Goal: Information Seeking & Learning: Find specific fact

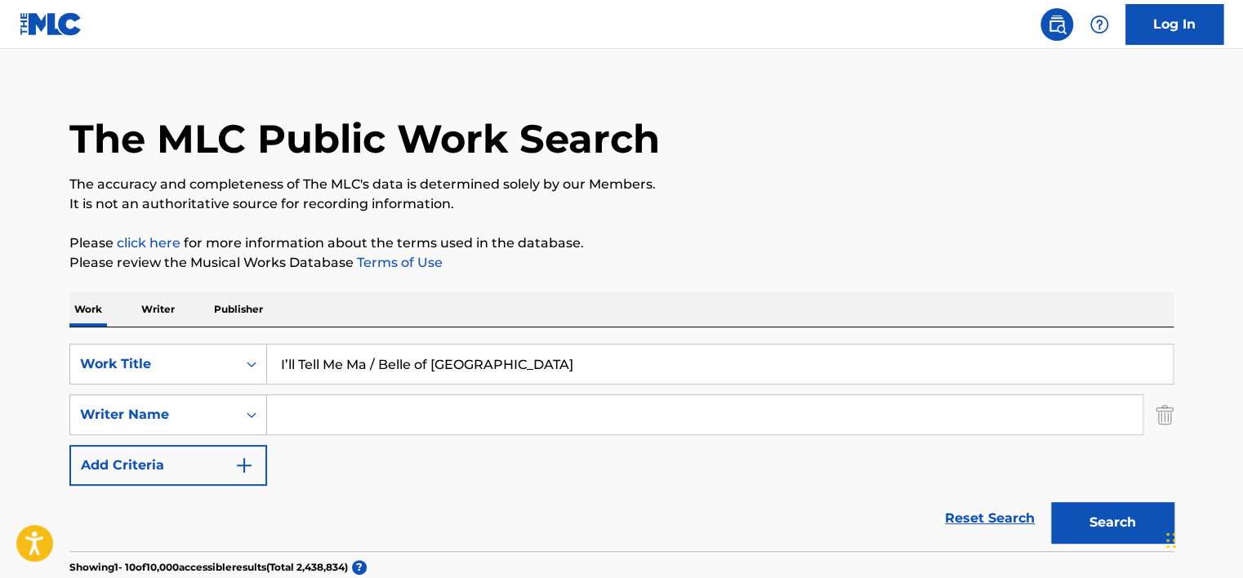
click at [160, 309] on p "Writer" at bounding box center [157, 309] width 43 height 34
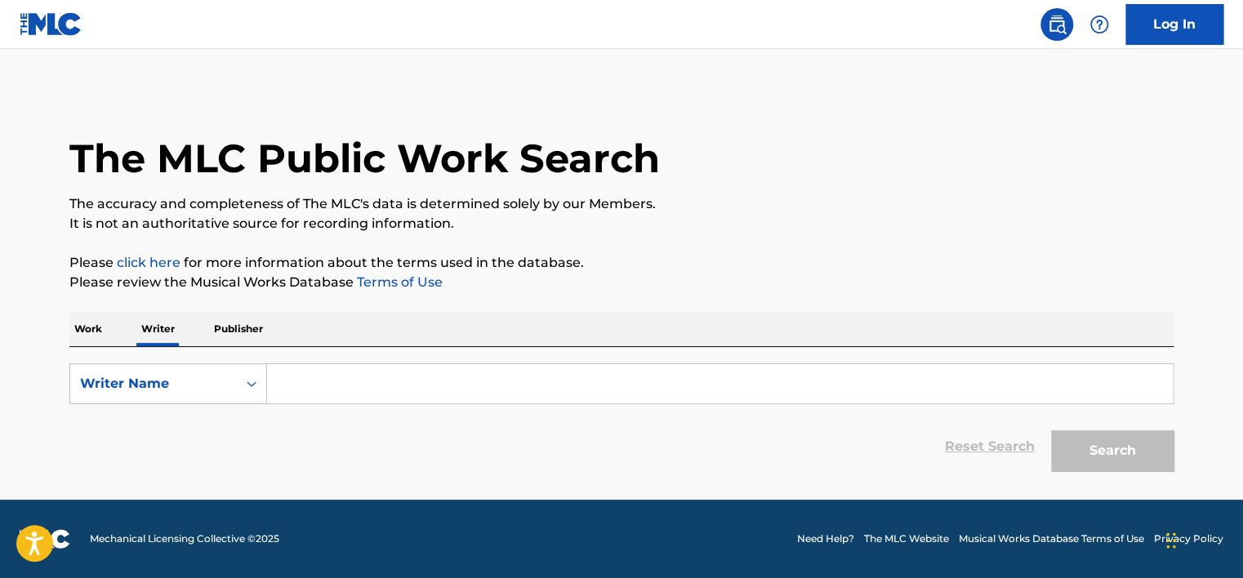
click at [344, 376] on input "Search Form" at bounding box center [719, 383] width 905 height 39
paste input "[PERSON_NAME]"
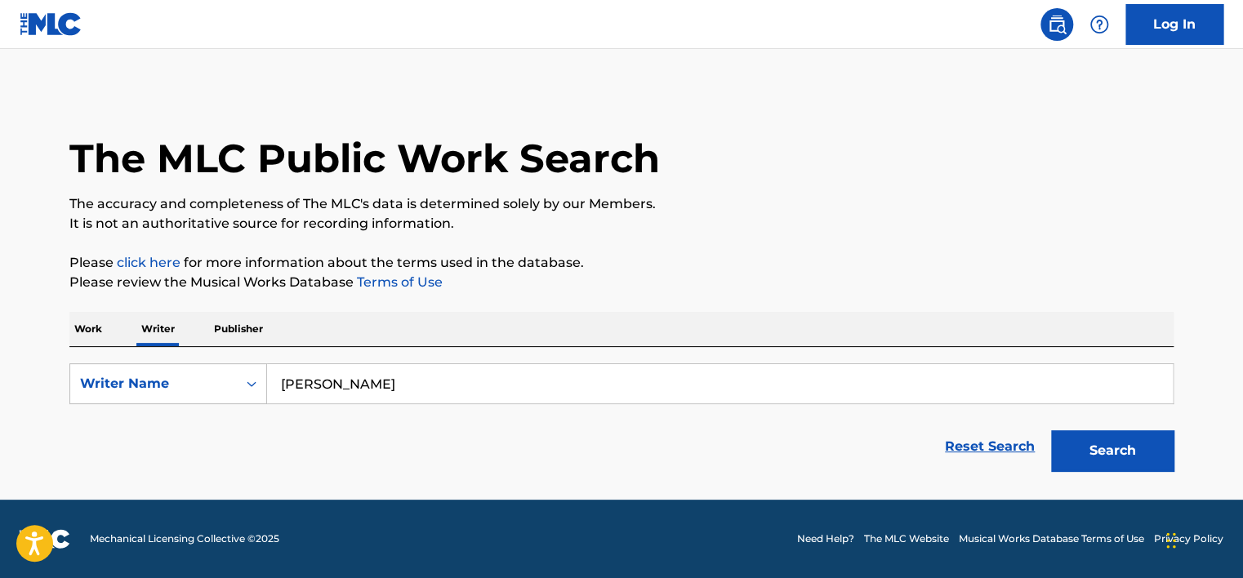
type input "[PERSON_NAME]"
click at [1091, 443] on button "Search" at bounding box center [1112, 450] width 122 height 41
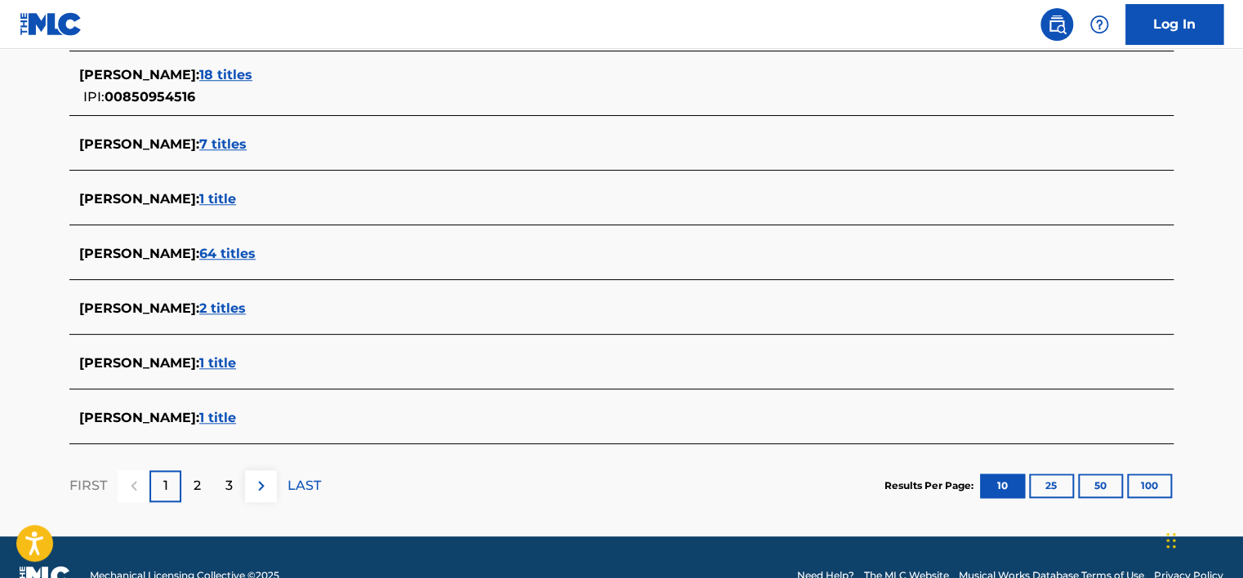
scroll to position [653, 0]
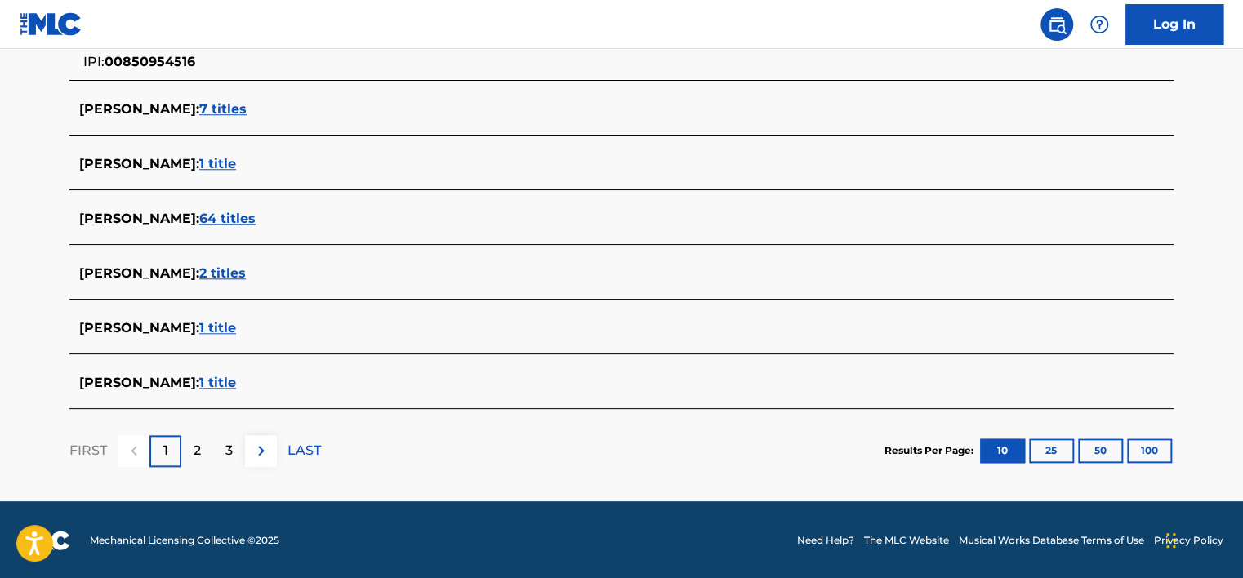
click at [229, 276] on span "2 titles" at bounding box center [222, 273] width 47 height 16
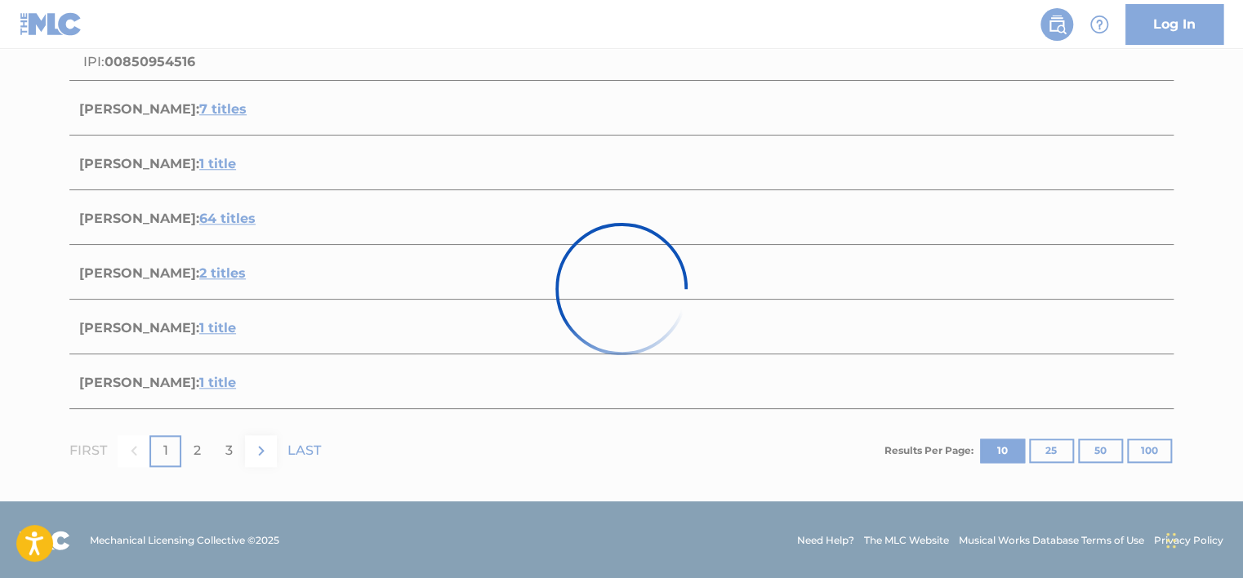
scroll to position [387, 0]
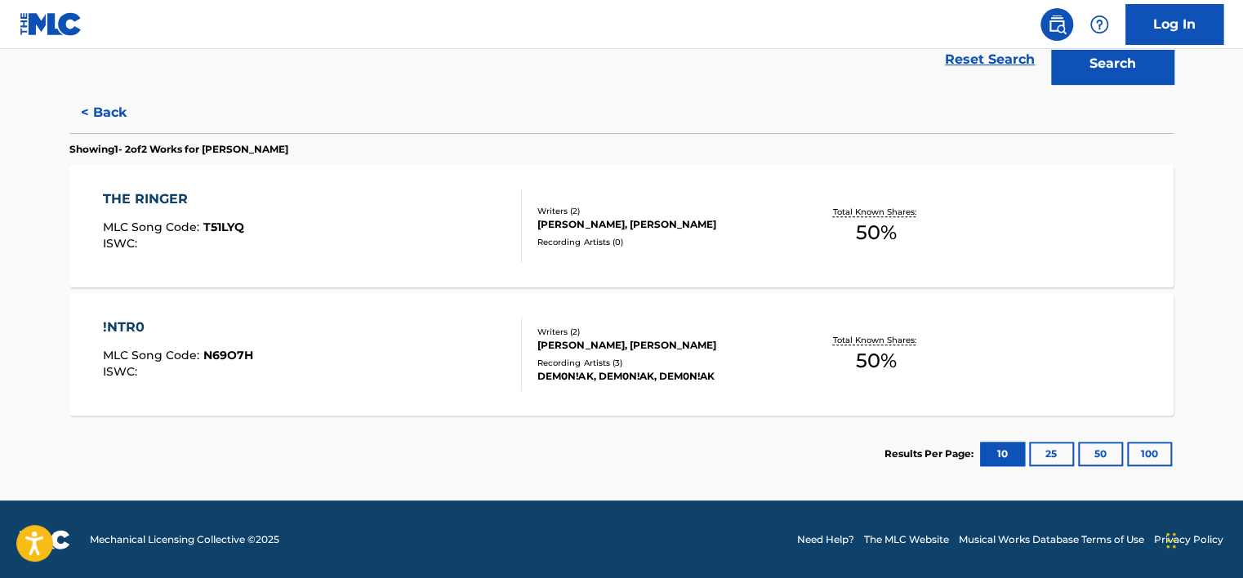
click at [372, 238] on div "THE RINGER MLC Song Code : T51LYQ ISWC :" at bounding box center [313, 225] width 420 height 73
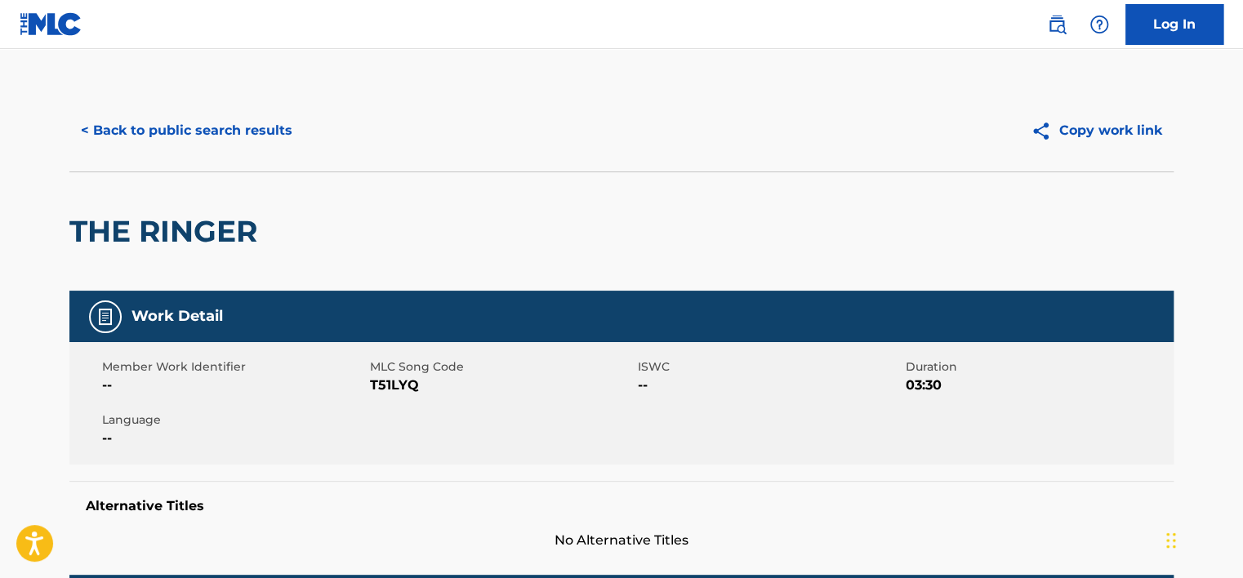
click at [232, 149] on button "< Back to public search results" at bounding box center [186, 130] width 234 height 41
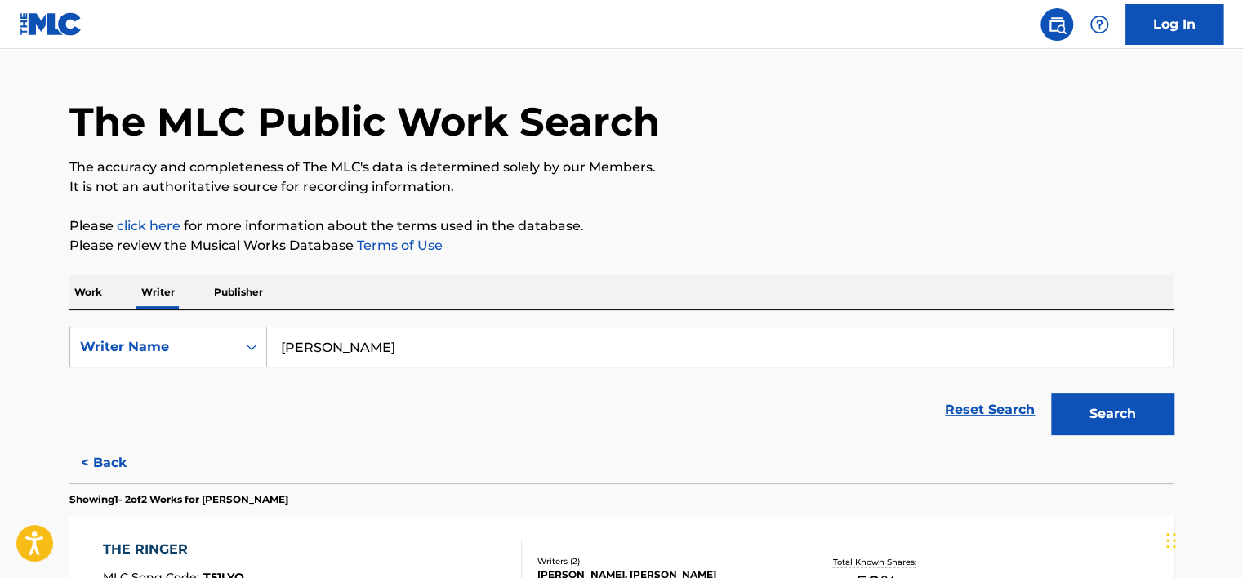
click at [96, 286] on p "Work" at bounding box center [88, 292] width 38 height 34
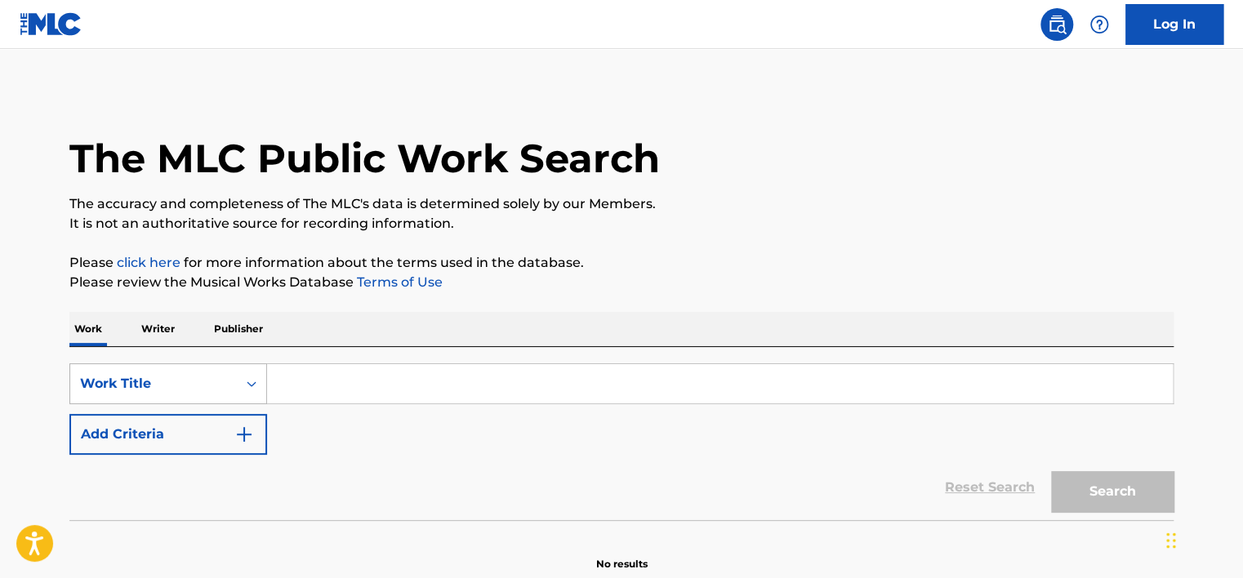
scroll to position [72, 0]
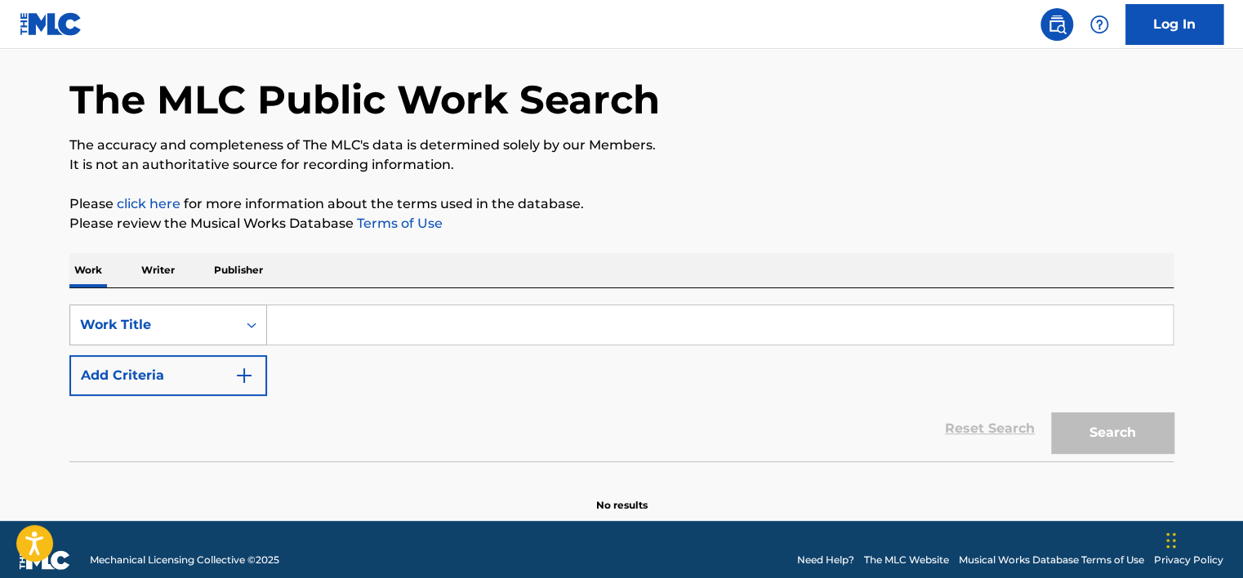
click at [214, 345] on div "Work Title" at bounding box center [168, 325] width 198 height 41
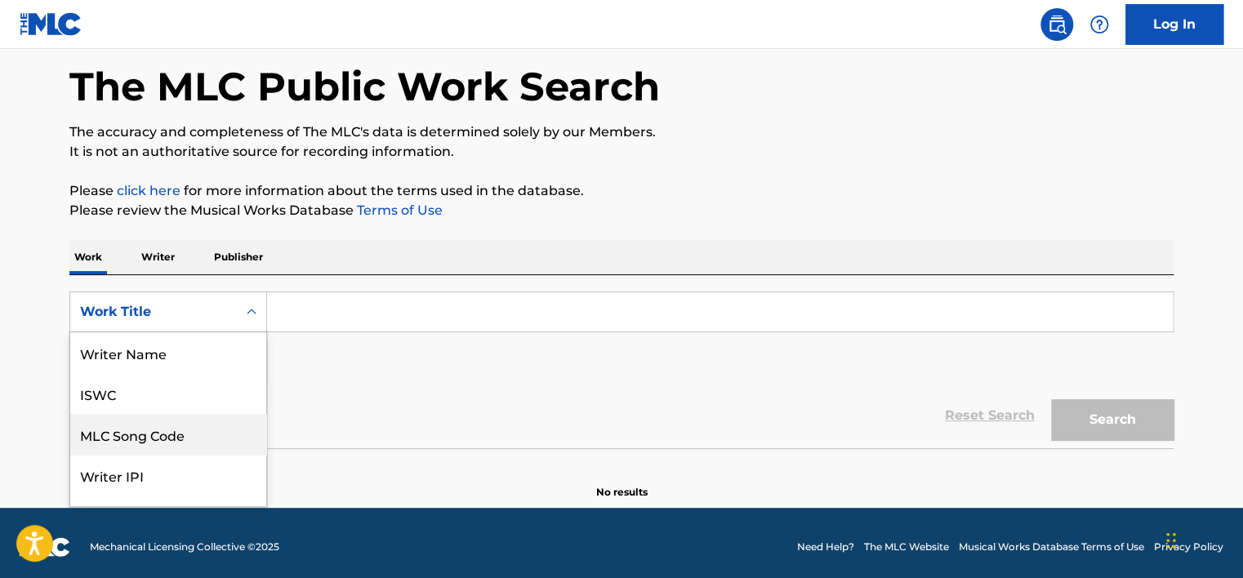
scroll to position [82, 0]
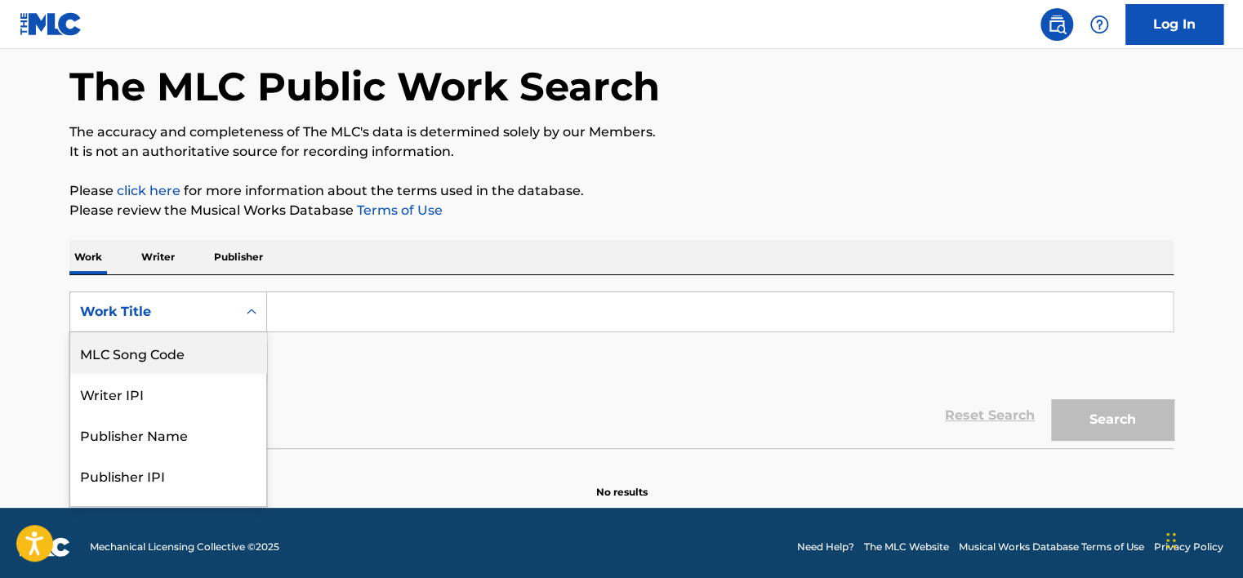
click at [214, 359] on div "MLC Song Code" at bounding box center [168, 352] width 196 height 41
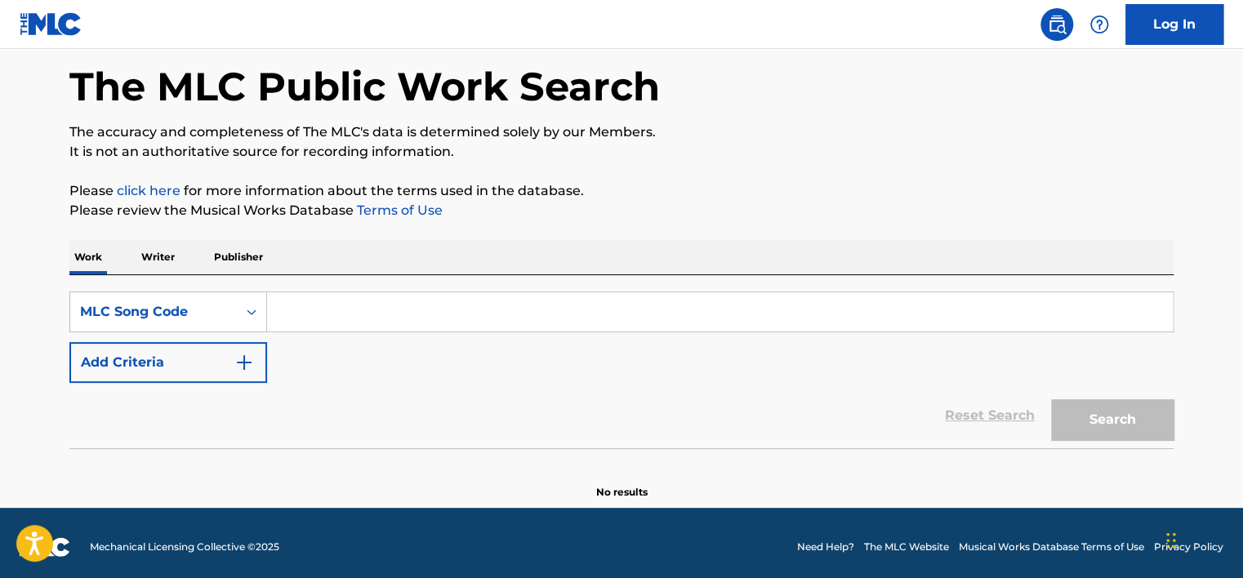
click at [356, 323] on input "Search Form" at bounding box center [719, 311] width 905 height 39
paste input "I37HV5"
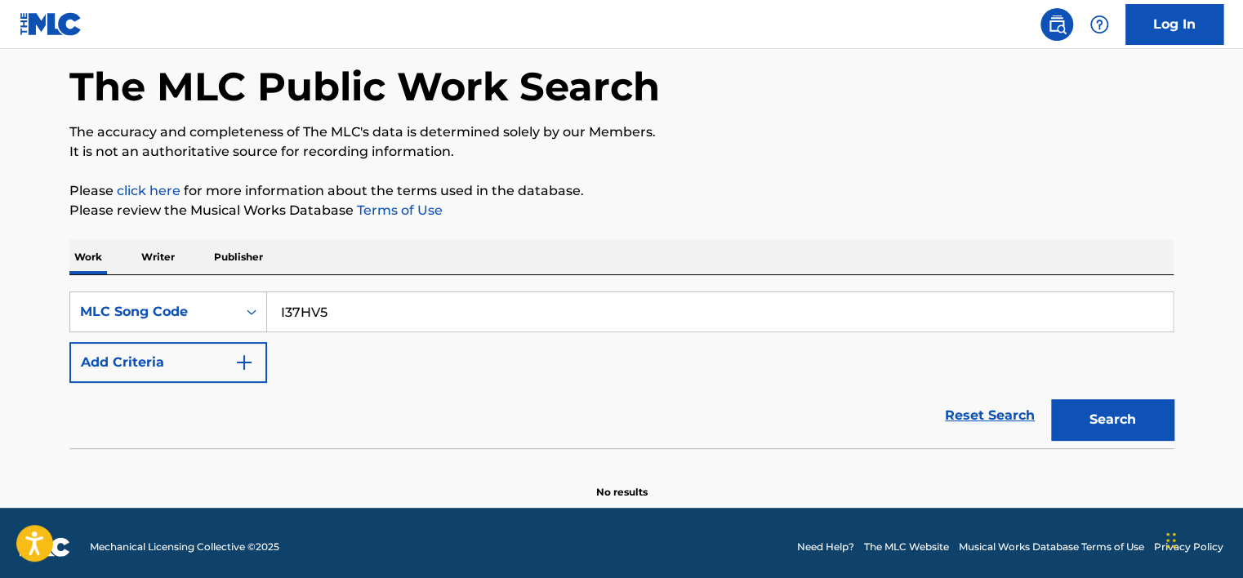
type input "I37HV5"
click at [1098, 413] on button "Search" at bounding box center [1112, 419] width 122 height 41
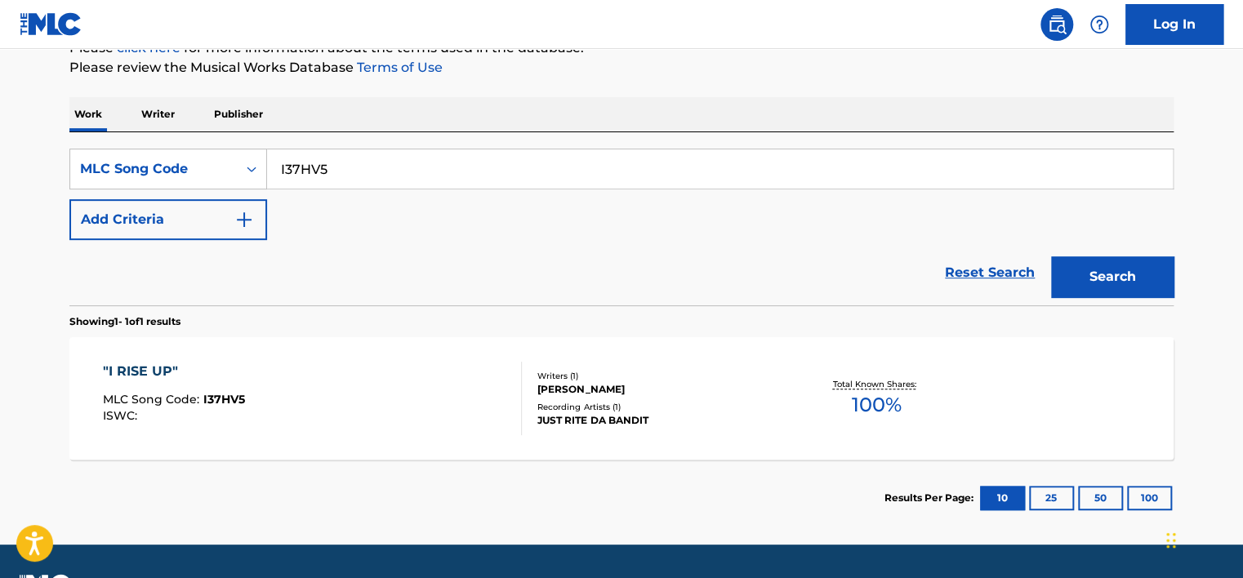
scroll to position [259, 0]
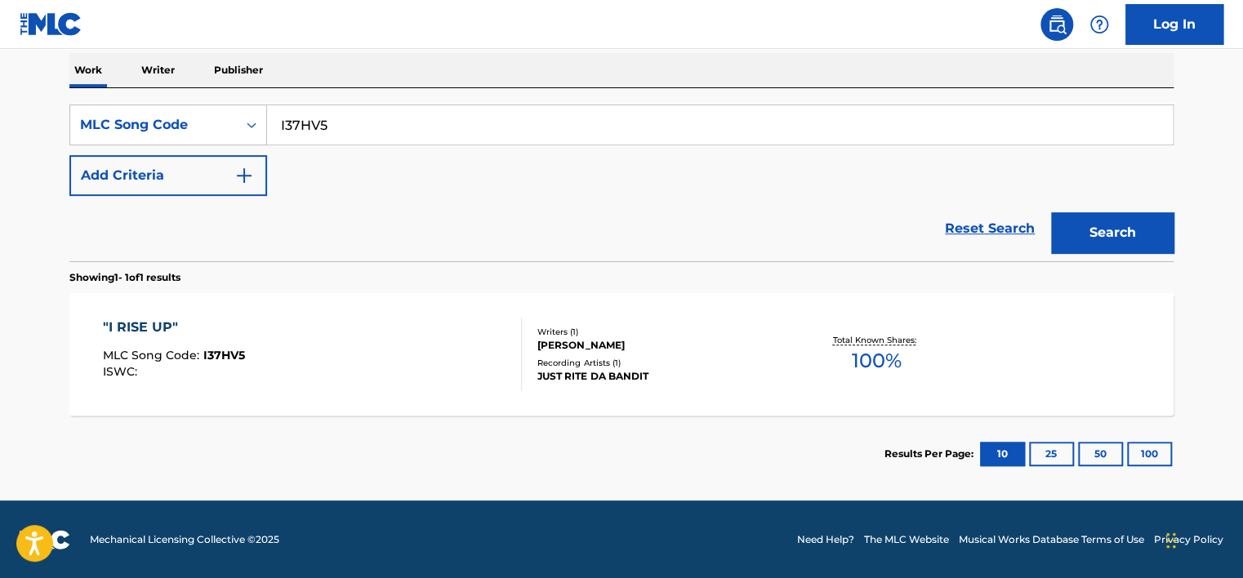
click at [326, 346] on div ""I RISE UP" MLC Song Code : I37HV5 ISWC :" at bounding box center [313, 354] width 420 height 73
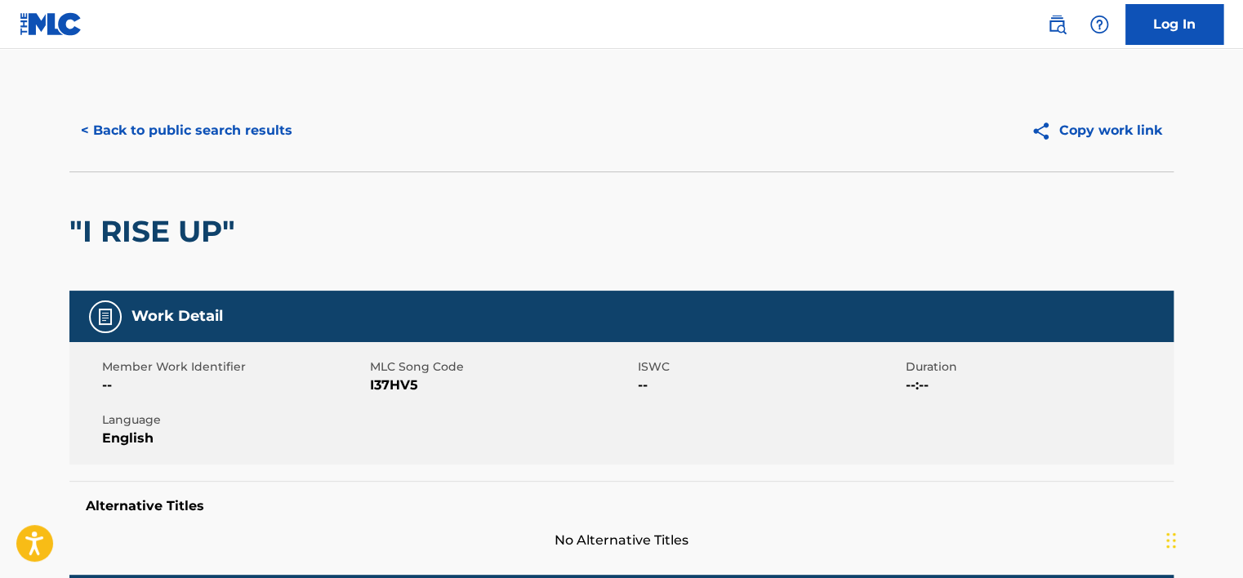
click at [210, 153] on div "< Back to public search results Copy work link" at bounding box center [621, 131] width 1104 height 82
click at [193, 131] on button "< Back to public search results" at bounding box center [186, 130] width 234 height 41
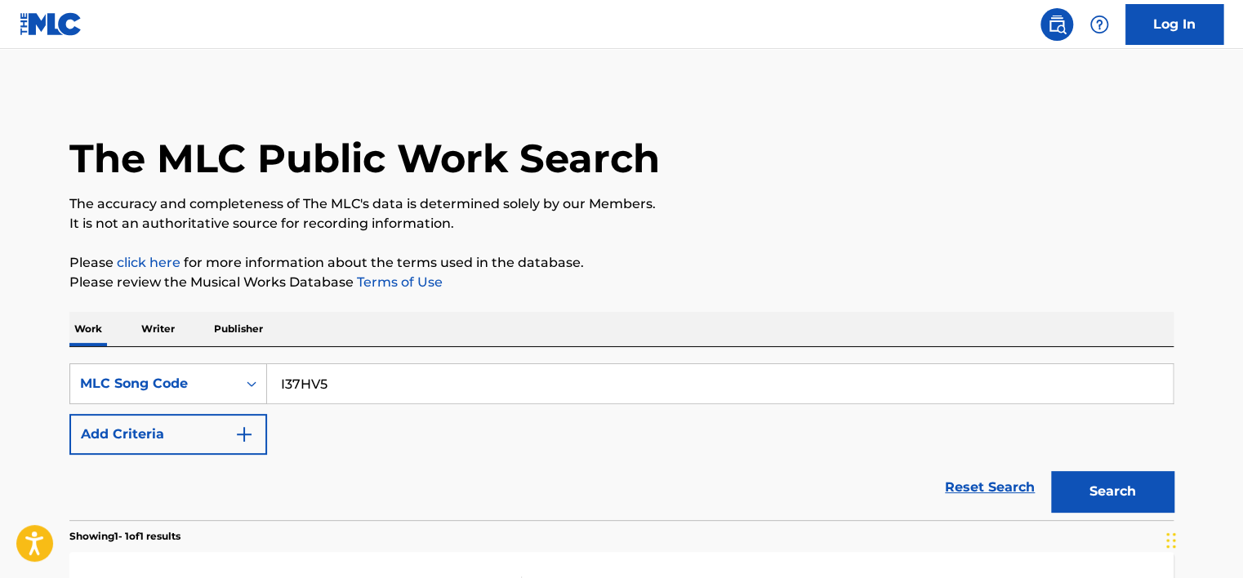
scroll to position [216, 0]
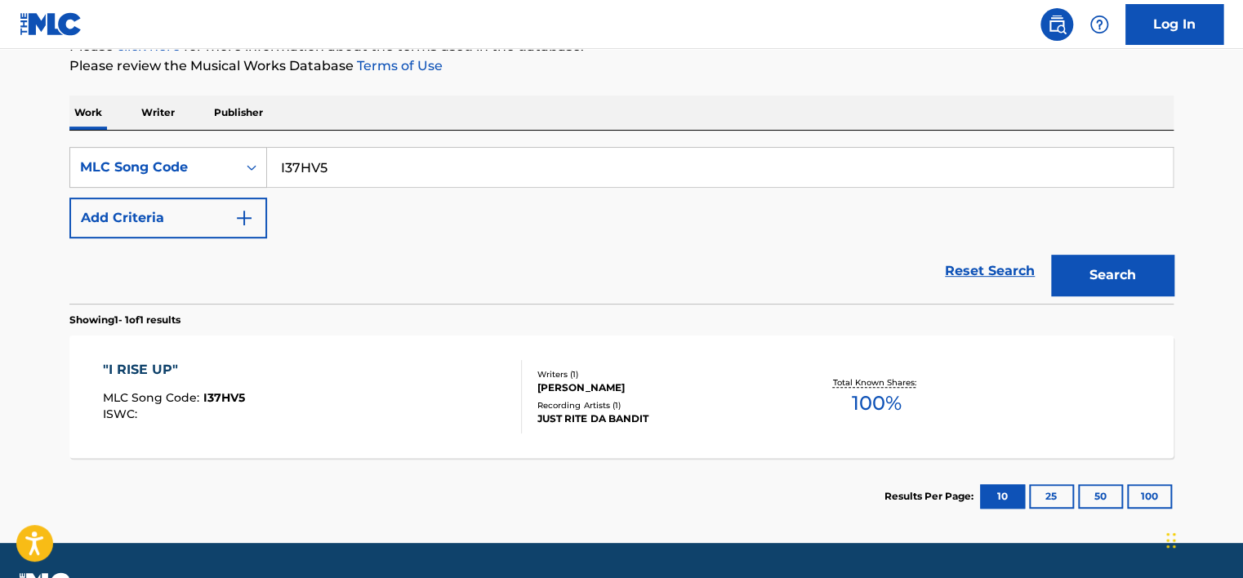
click at [323, 163] on input "I37HV5" at bounding box center [719, 167] width 905 height 39
paste input "DC7PFY"
click at [1101, 271] on button "Search" at bounding box center [1112, 275] width 122 height 41
click at [377, 153] on input "DC7PFY" at bounding box center [719, 167] width 905 height 39
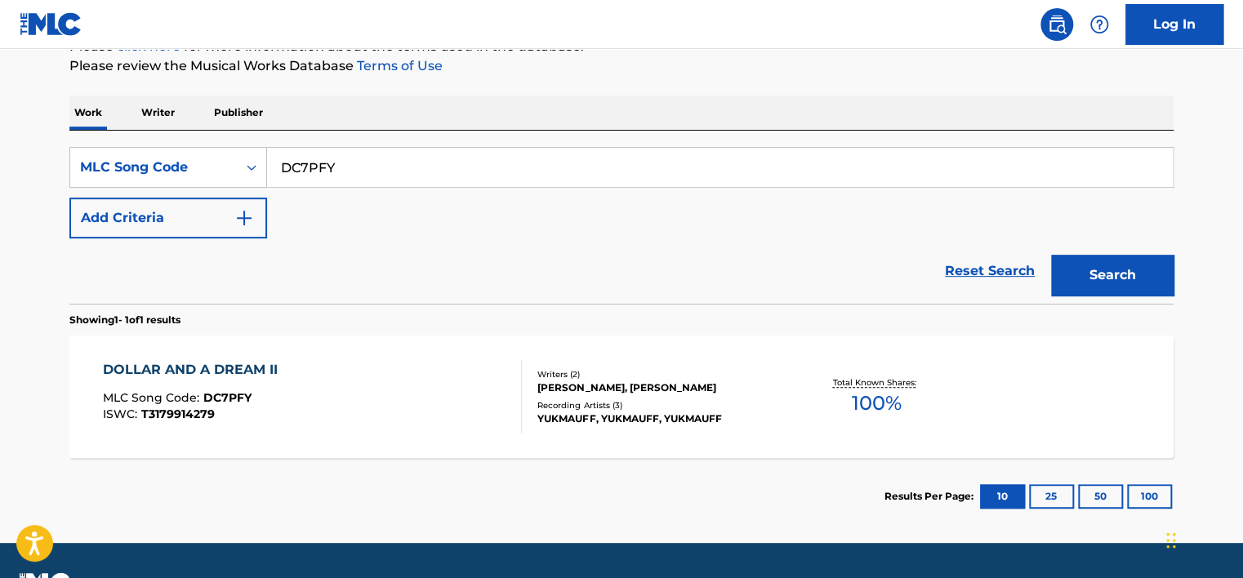
click at [377, 153] on input "DC7PFY" at bounding box center [719, 167] width 905 height 39
paste input "N76CMS"
click at [1147, 272] on button "Search" at bounding box center [1112, 275] width 122 height 41
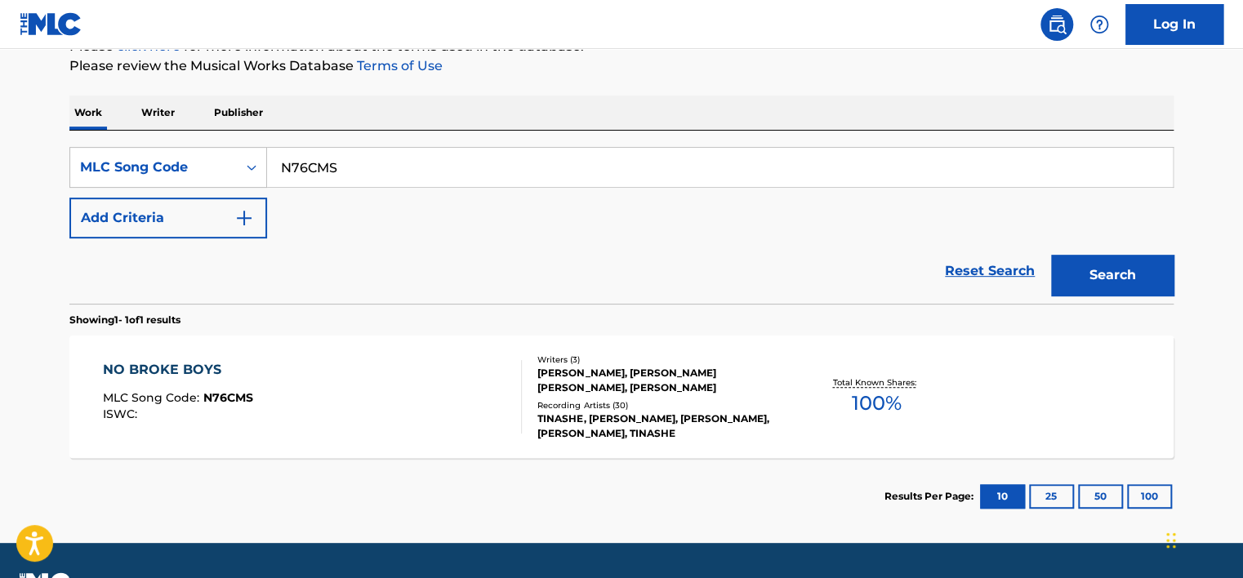
click at [337, 177] on input "N76CMS" at bounding box center [719, 167] width 905 height 39
paste input "LE8RHZ"
type input "LE8RHZ"
click at [1141, 276] on button "Search" at bounding box center [1112, 275] width 122 height 41
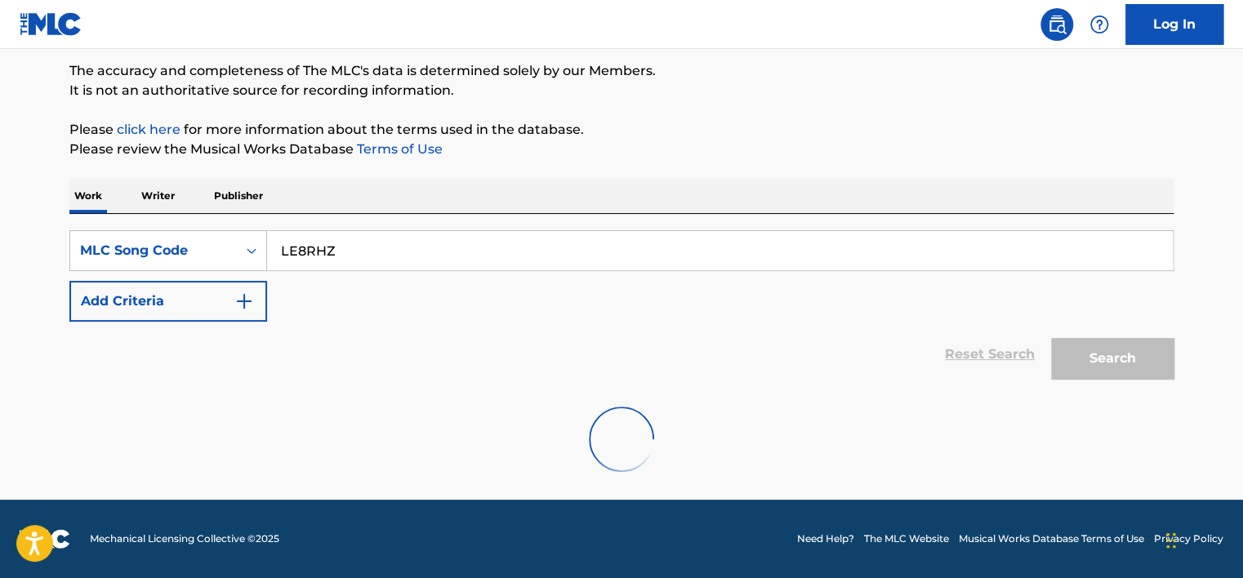
click at [1117, 276] on div "SearchWithCriteria695fe236-ffae-425b-8959-a5ceaf68d408 MLC Song Code LE8RHZ Add…" at bounding box center [621, 275] width 1104 height 91
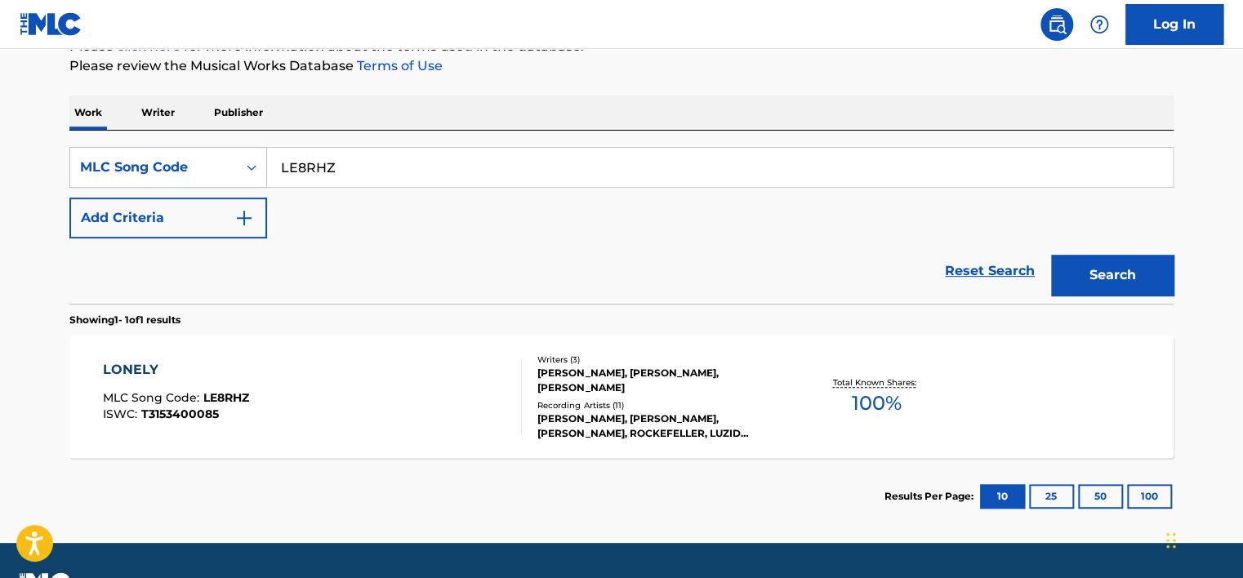
click at [196, 208] on button "Add Criteria" at bounding box center [168, 218] width 198 height 41
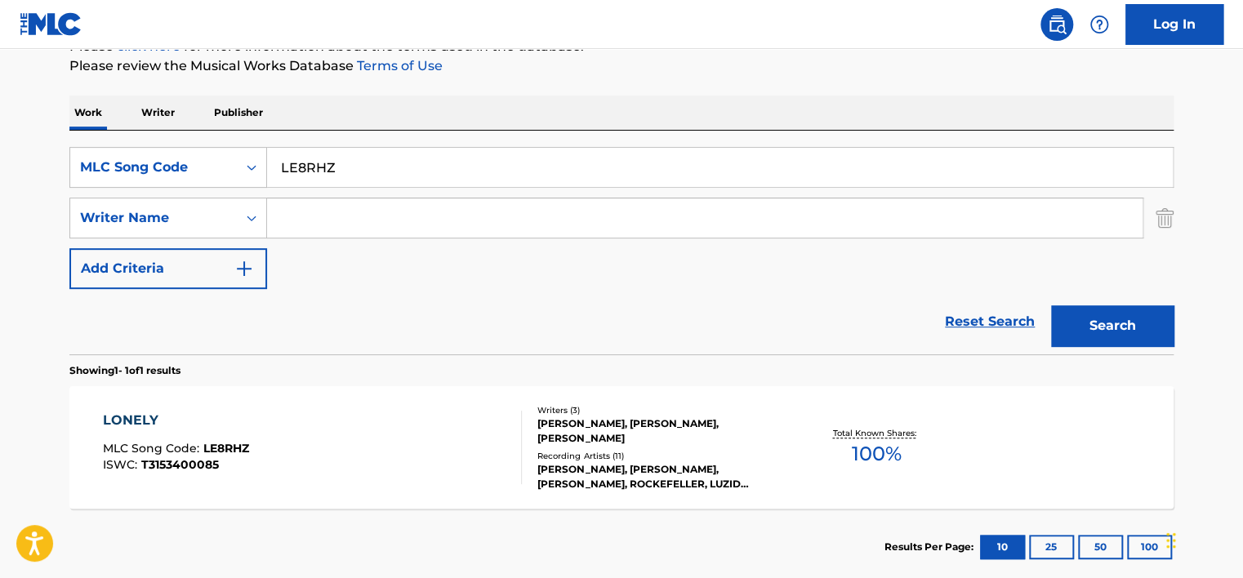
click at [369, 229] on input "Search Form" at bounding box center [704, 217] width 875 height 39
paste input "Lovely Day"
type input "Lovely Day"
click at [335, 157] on input "LE8RHZ" at bounding box center [719, 167] width 905 height 39
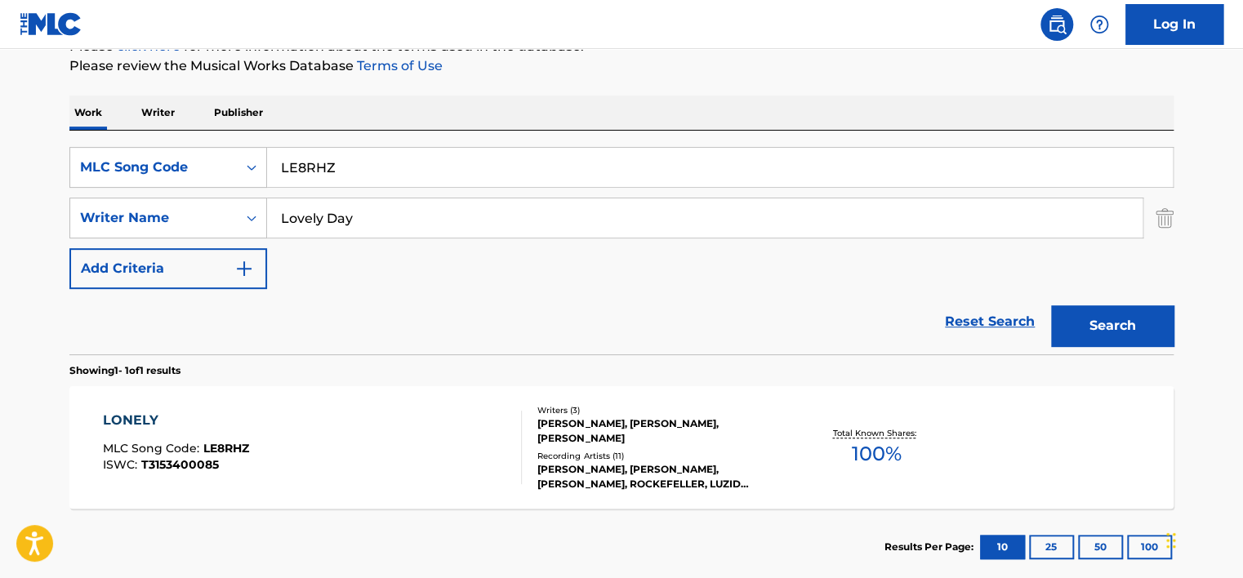
click at [335, 157] on input "LE8RHZ" at bounding box center [719, 167] width 905 height 39
paste input "ovely Day"
type input "Lovely Day"
click at [233, 158] on div "MLC Song Code" at bounding box center [153, 167] width 167 height 31
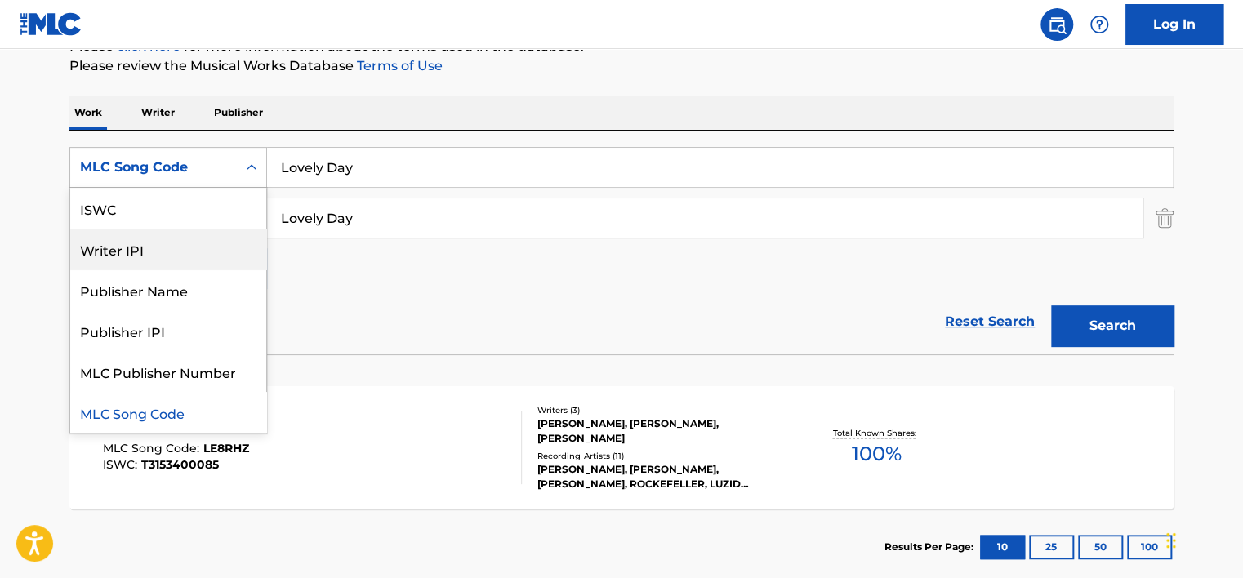
scroll to position [0, 0]
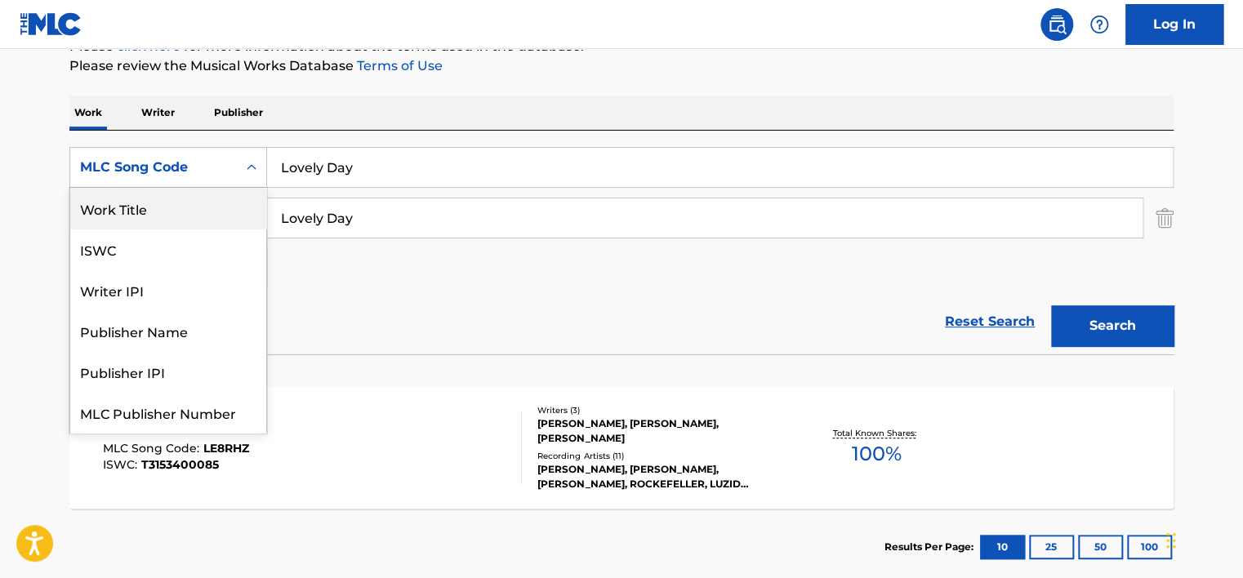
click at [209, 226] on div "Work Title" at bounding box center [168, 208] width 196 height 41
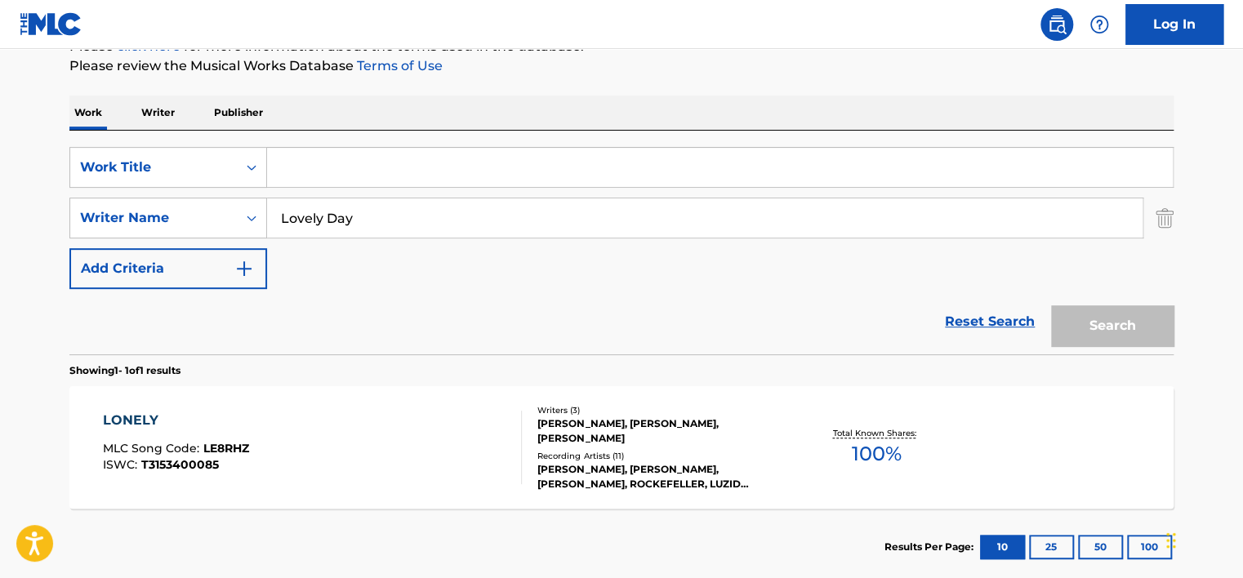
click at [302, 180] on input "Search Form" at bounding box center [719, 167] width 905 height 39
paste input "Lovely Day"
type input "Lovely Day"
click at [406, 109] on div "Work Writer Publisher" at bounding box center [621, 113] width 1104 height 34
click at [376, 211] on input "Lovely Day" at bounding box center [704, 217] width 875 height 39
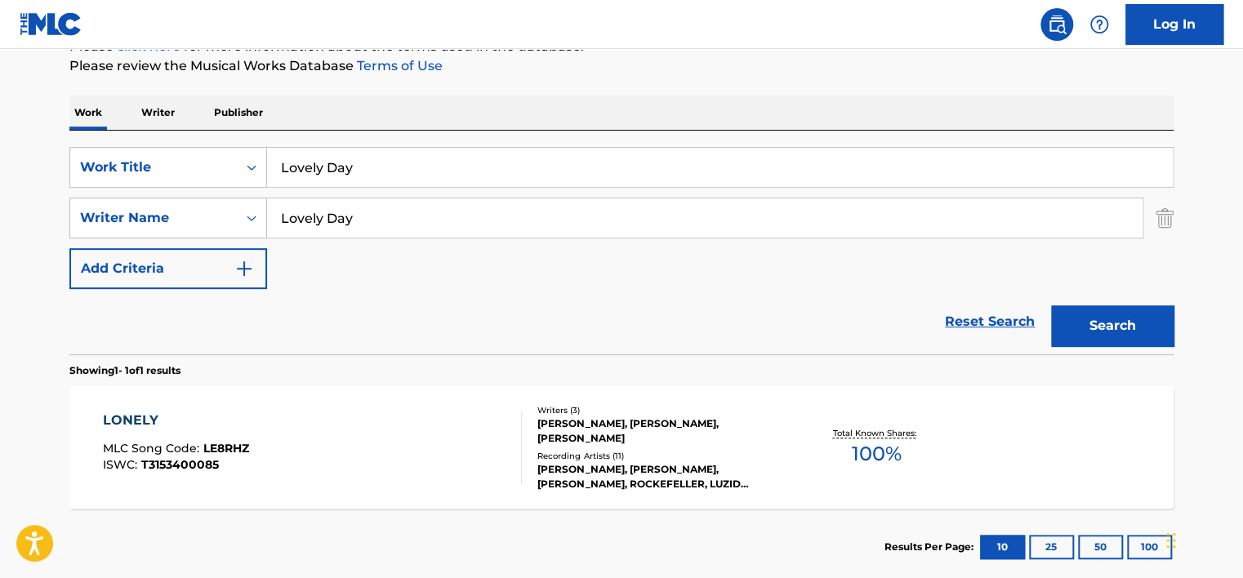
click at [376, 211] on input "Lovely Day" at bounding box center [704, 217] width 875 height 39
paste input "[PERSON_NAME] And [PERSON_NAME], [PERSON_NAME] [PERSON_NAME] And [PERSON_NAME]"
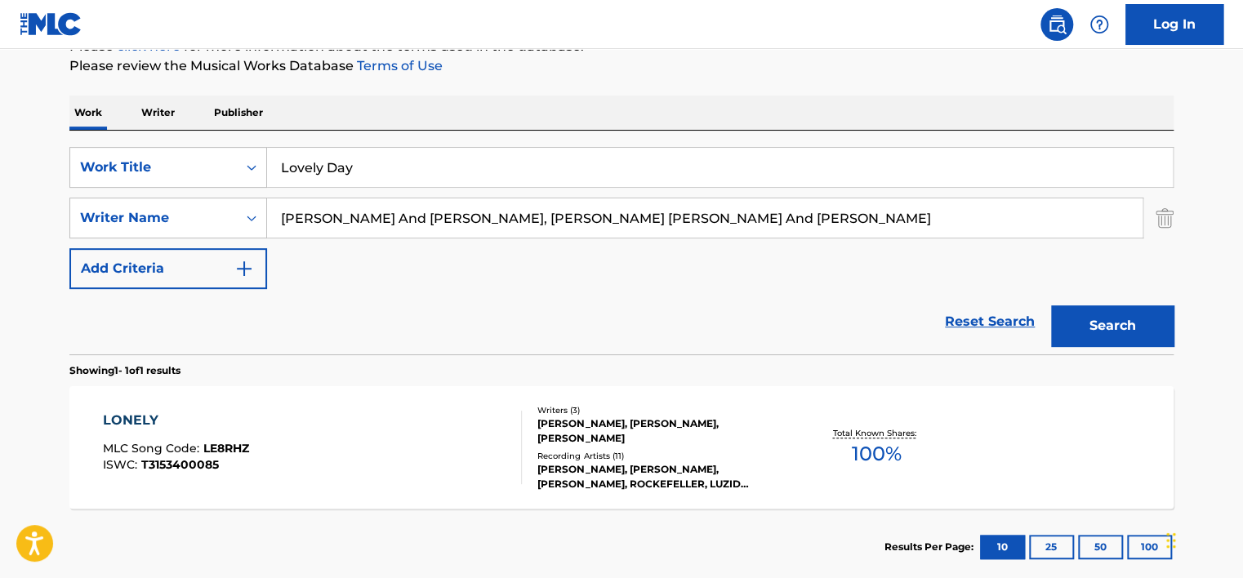
drag, startPoint x: 360, startPoint y: 215, endPoint x: 1030, endPoint y: 215, distance: 669.5
click at [1030, 215] on input "[PERSON_NAME] And [PERSON_NAME], [PERSON_NAME] [PERSON_NAME] And [PERSON_NAME]" at bounding box center [704, 217] width 875 height 39
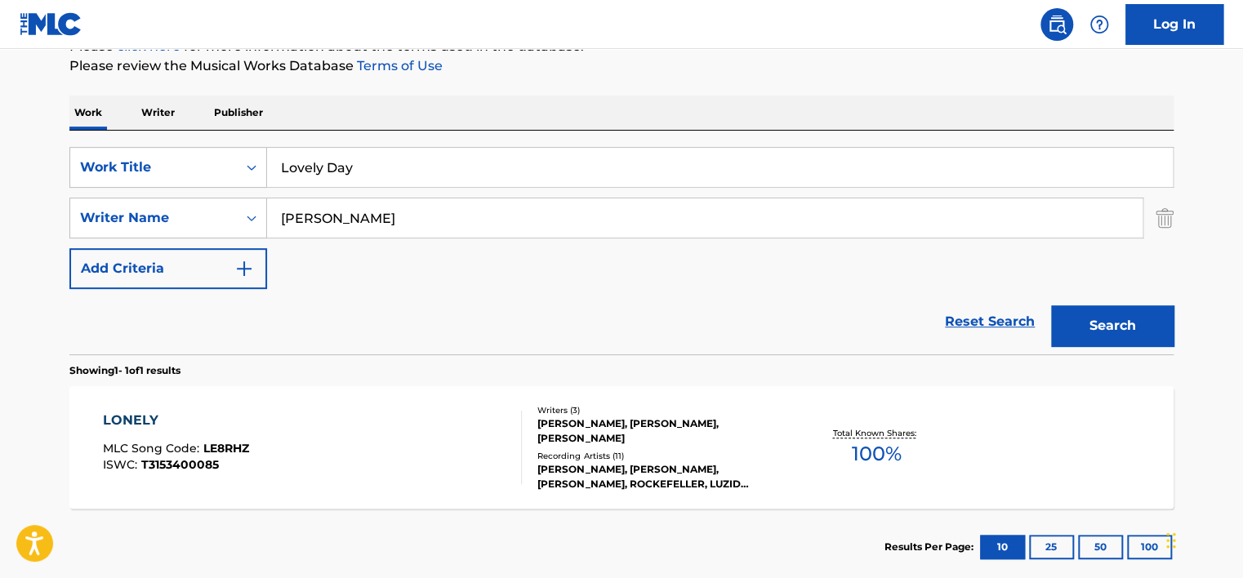
type input "[PERSON_NAME]"
click at [1051, 305] on button "Search" at bounding box center [1112, 325] width 122 height 41
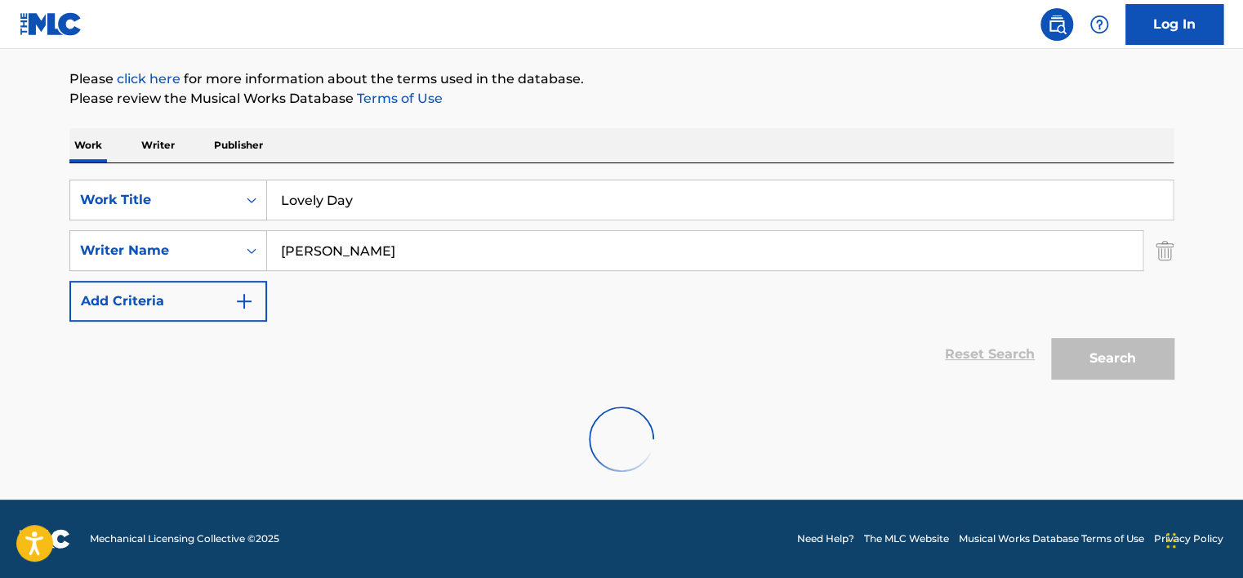
scroll to position [183, 0]
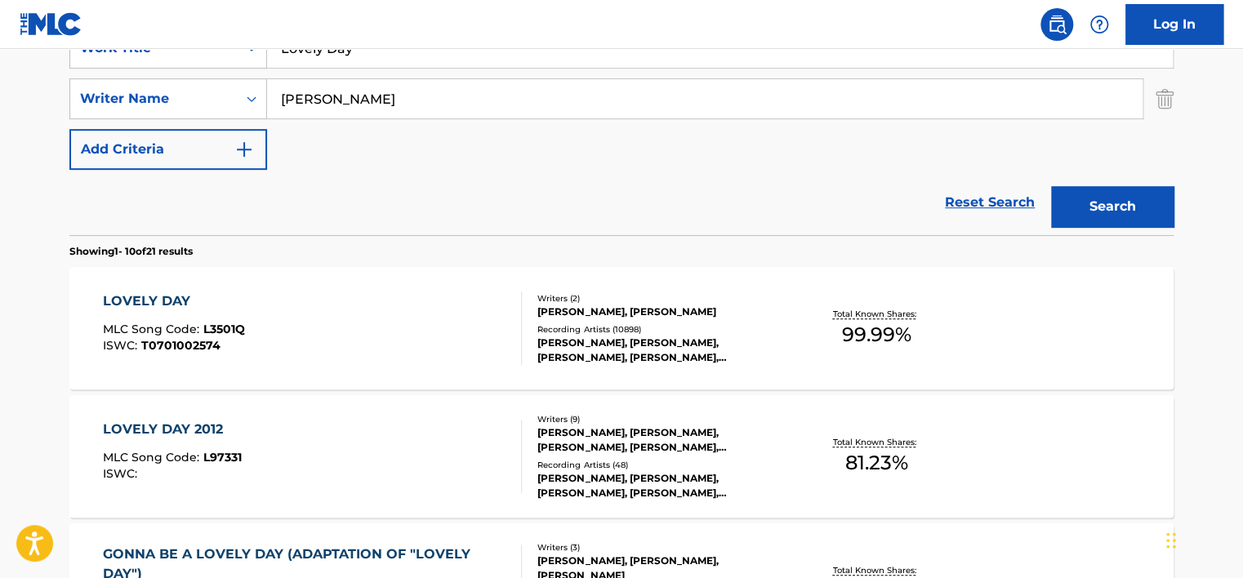
scroll to position [346, 0]
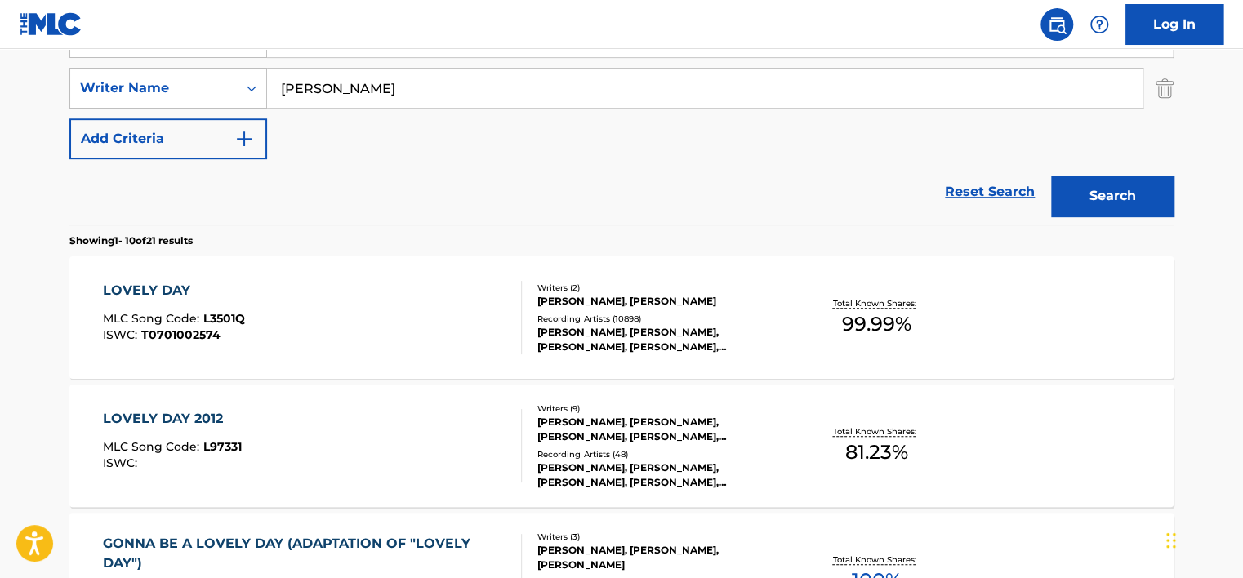
click at [361, 310] on div "LOVELY DAY MLC Song Code : L3501Q ISWC : T0701002574" at bounding box center [313, 317] width 420 height 73
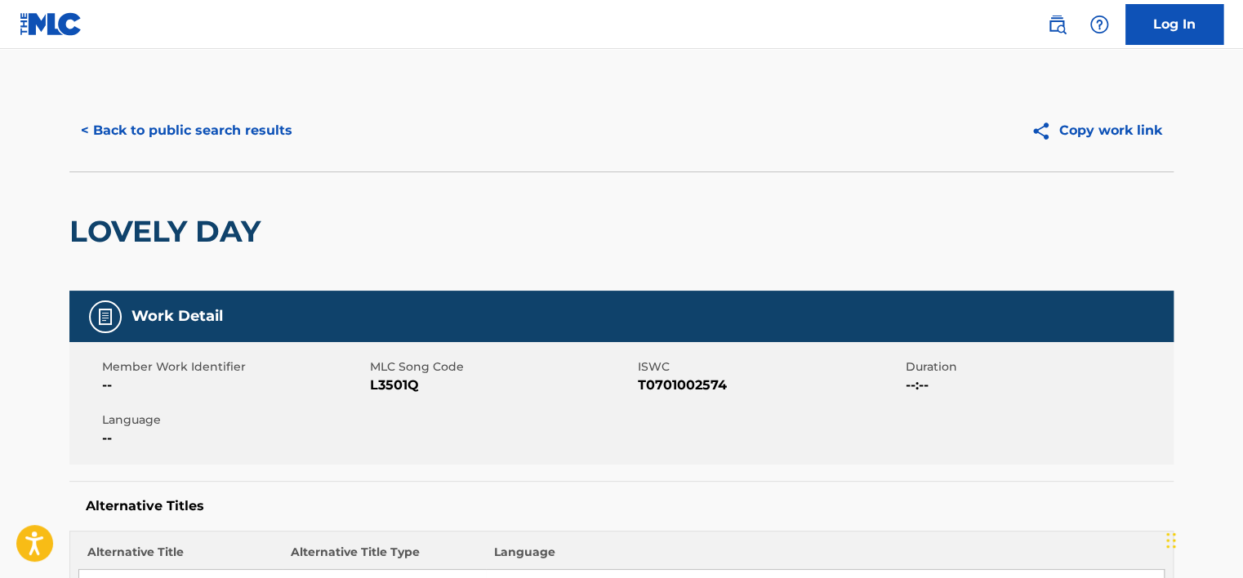
click at [181, 124] on button "< Back to public search results" at bounding box center [186, 130] width 234 height 41
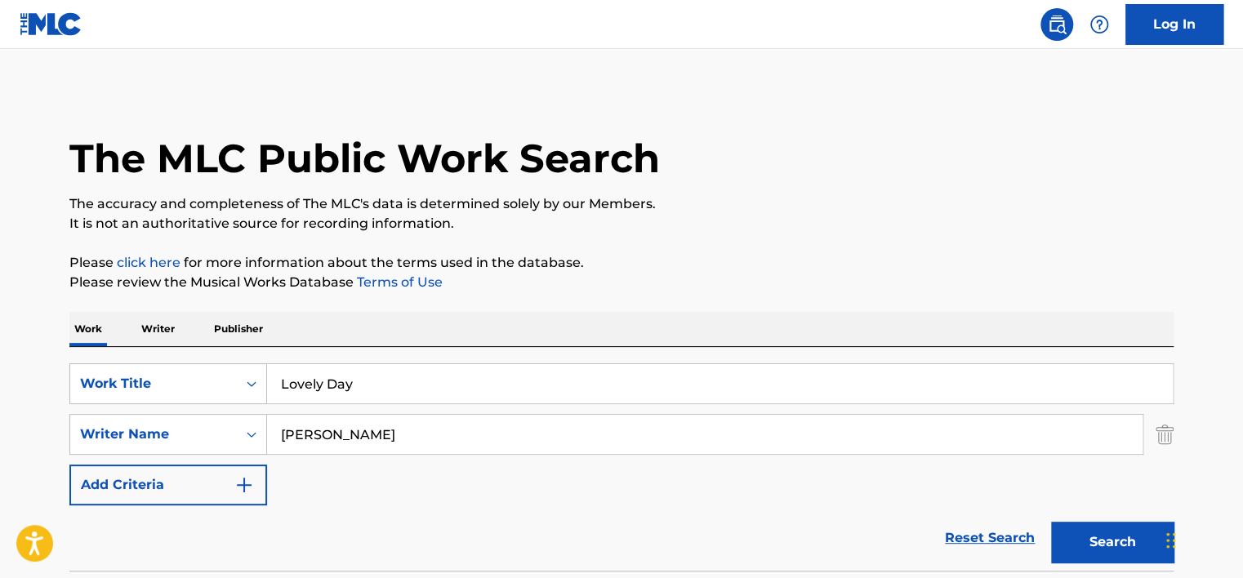
scroll to position [346, 0]
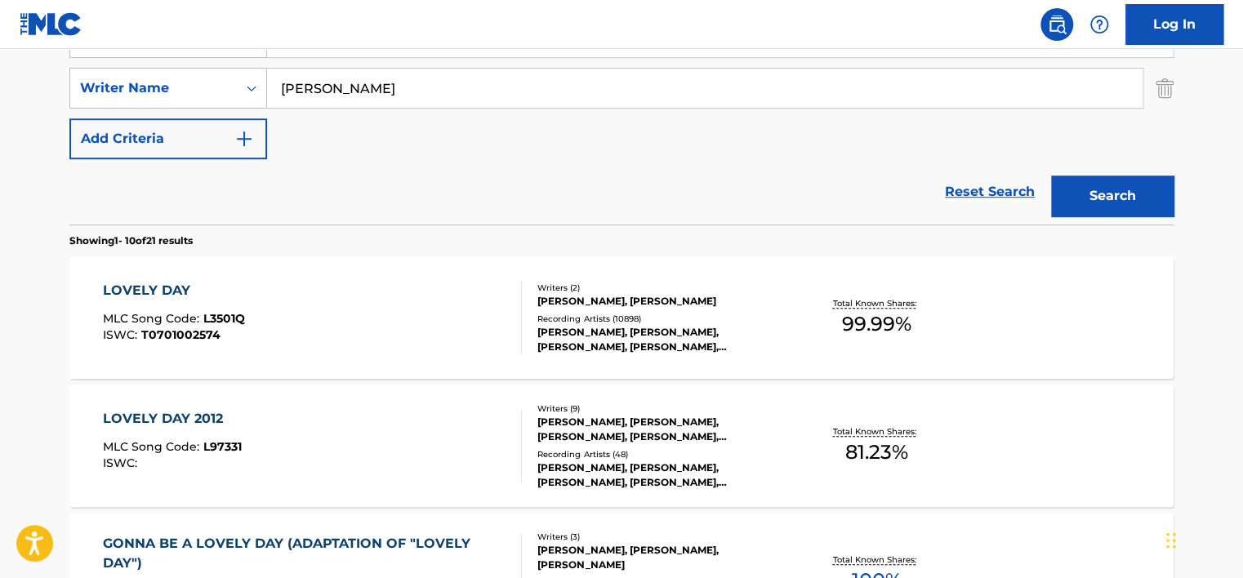
click at [336, 94] on input "[PERSON_NAME]" at bounding box center [704, 88] width 875 height 39
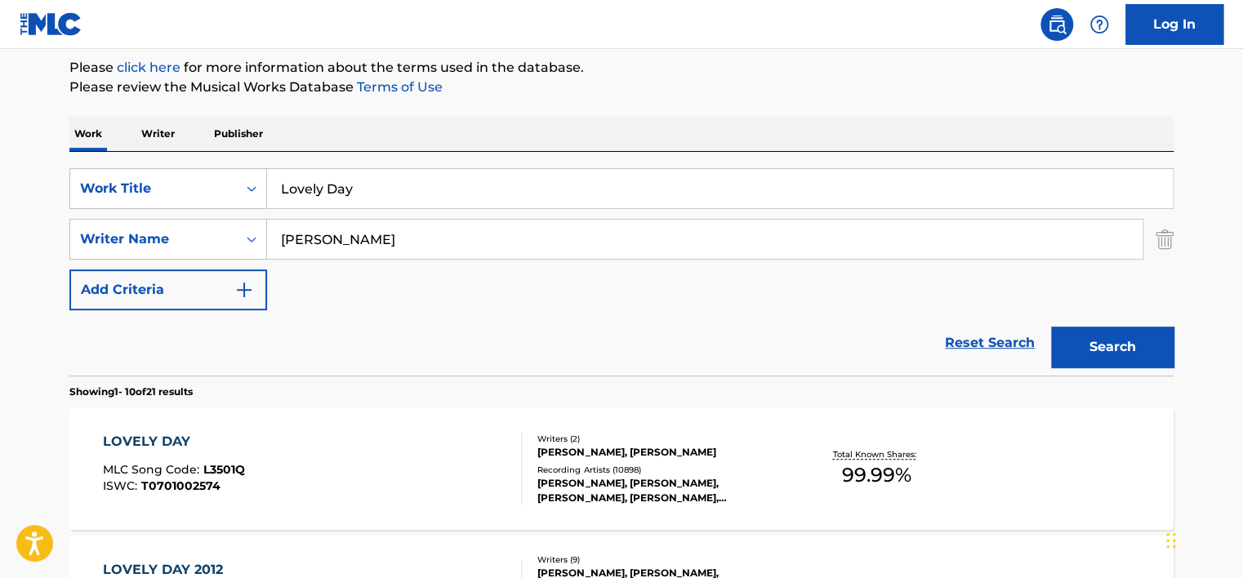
scroll to position [183, 0]
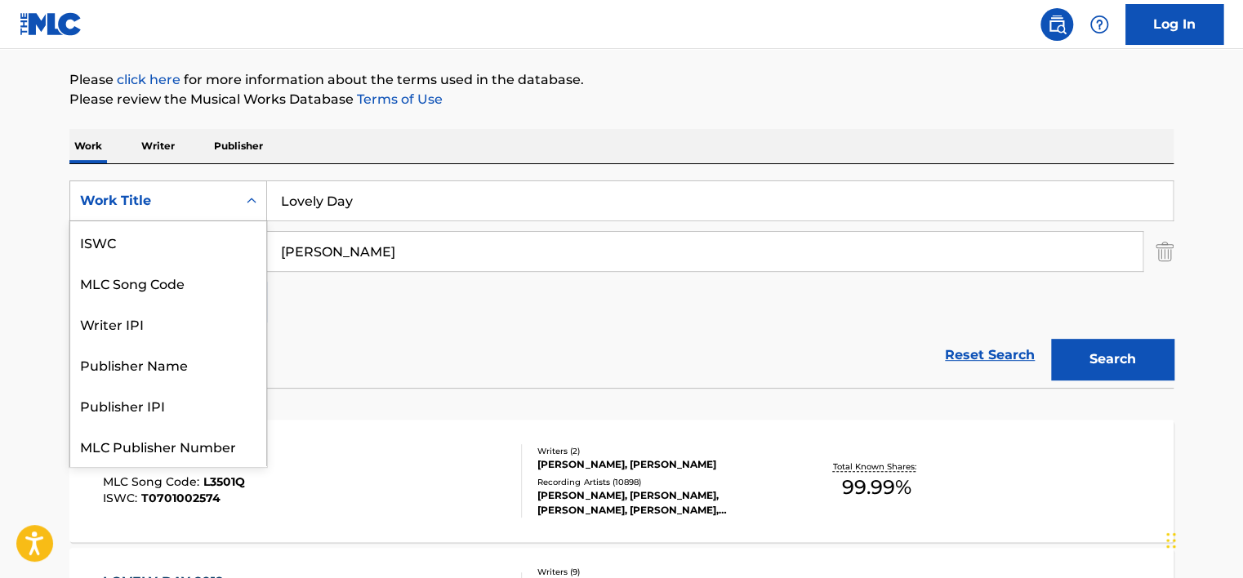
click at [171, 188] on div "Work Title" at bounding box center [153, 200] width 167 height 31
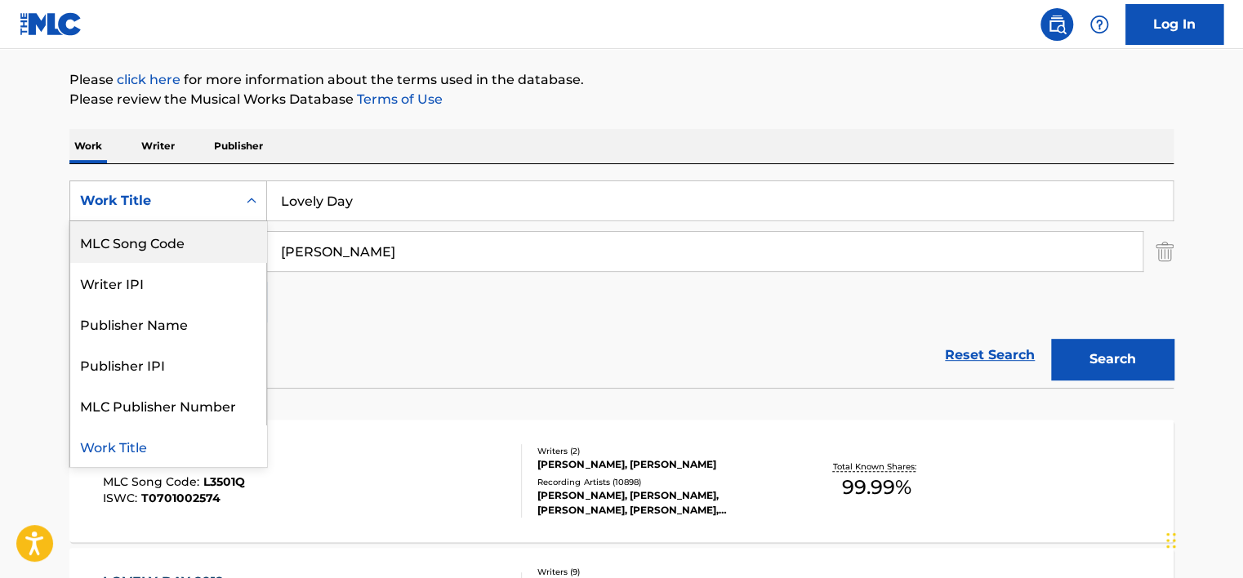
click at [180, 235] on div "MLC Song Code" at bounding box center [168, 241] width 196 height 41
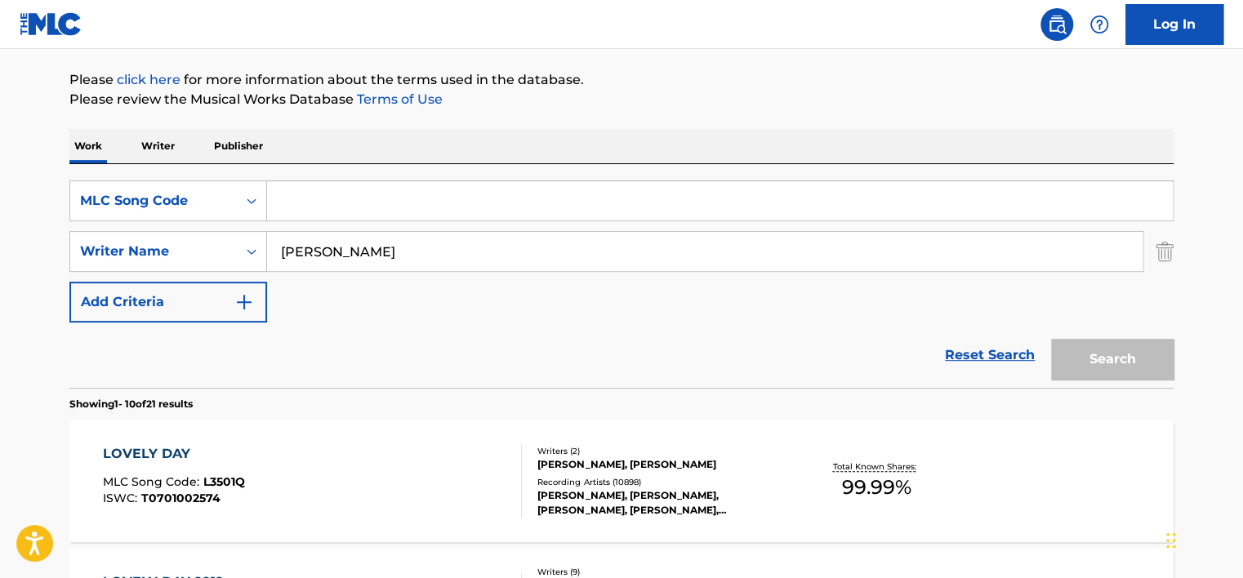
click at [362, 202] on input "Search Form" at bounding box center [719, 200] width 905 height 39
paste input "N796HZ"
type input "N796HZ"
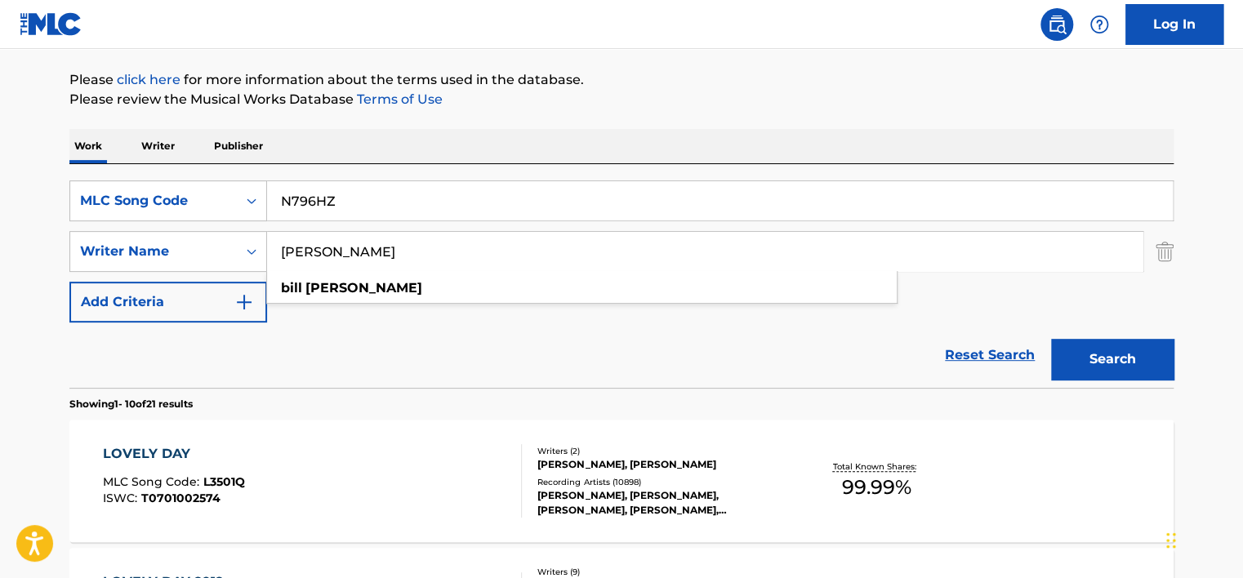
click at [310, 254] on input "[PERSON_NAME]" at bounding box center [704, 251] width 875 height 39
click at [1051, 339] on button "Search" at bounding box center [1112, 359] width 122 height 41
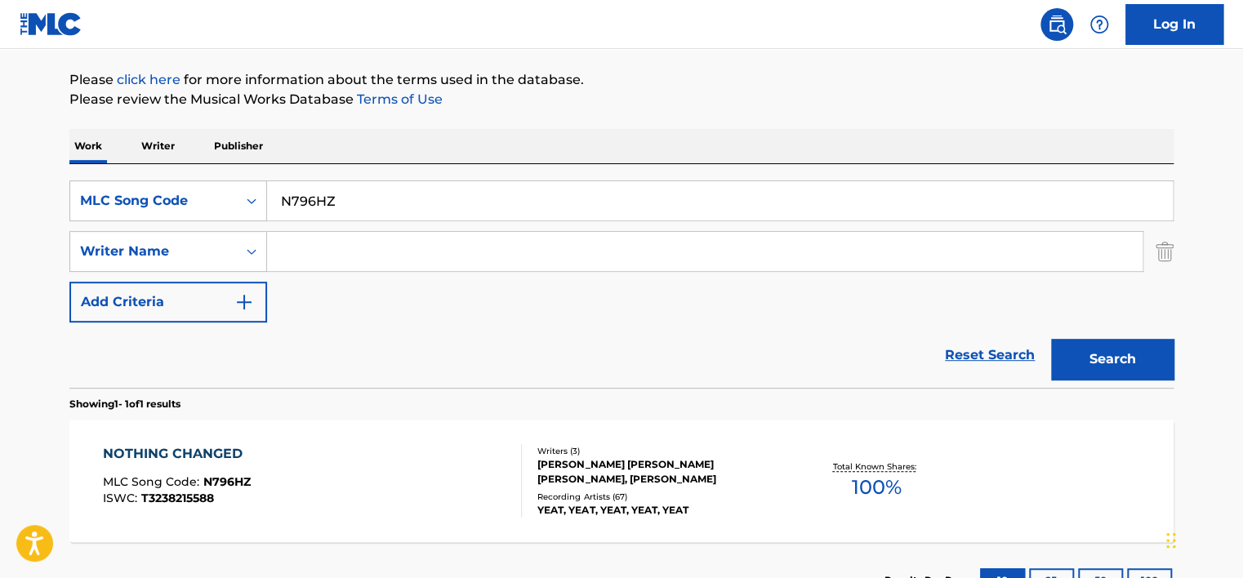
click at [352, 457] on div "NOTHING CHANGED MLC Song Code : N796HZ ISWC : T3238215588" at bounding box center [313, 480] width 420 height 73
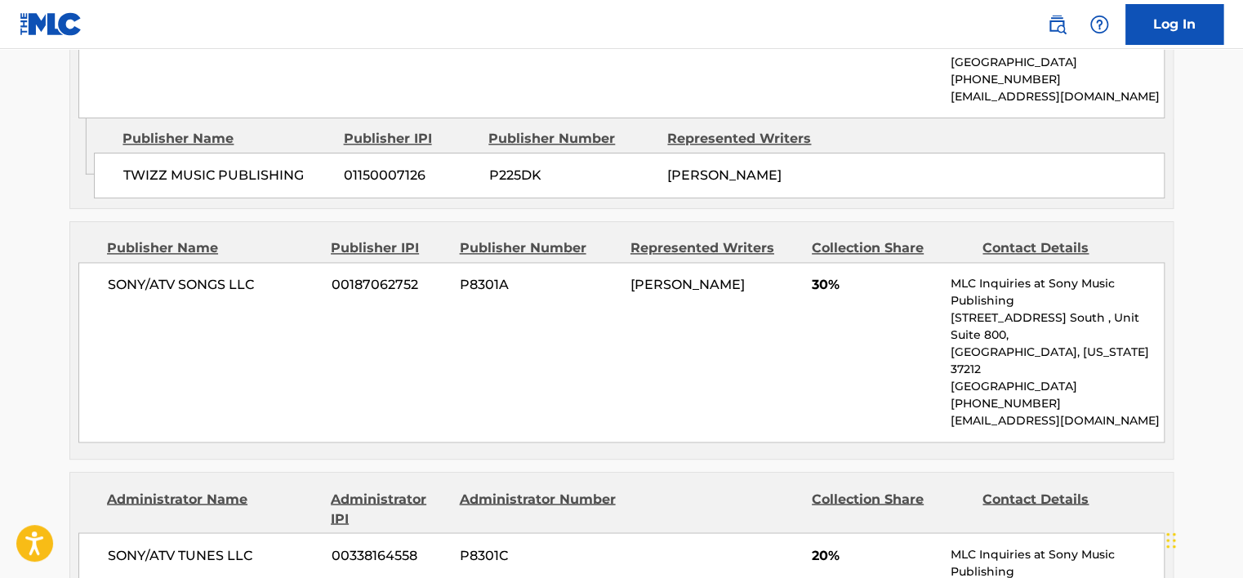
scroll to position [1061, 0]
